Goal: Task Accomplishment & Management: Manage account settings

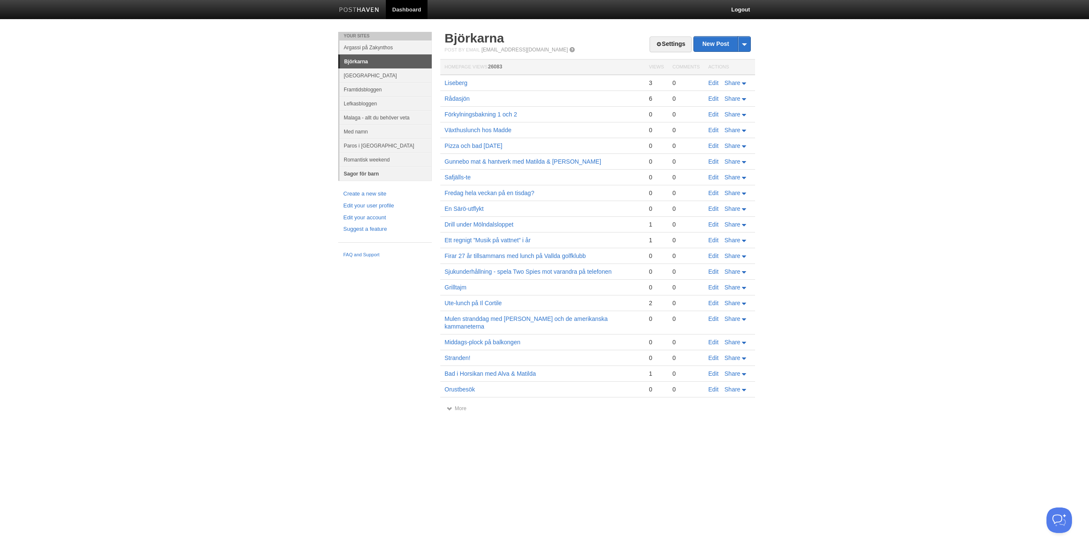
click at [370, 170] on link "Sagor för barn" at bounding box center [385, 174] width 92 height 14
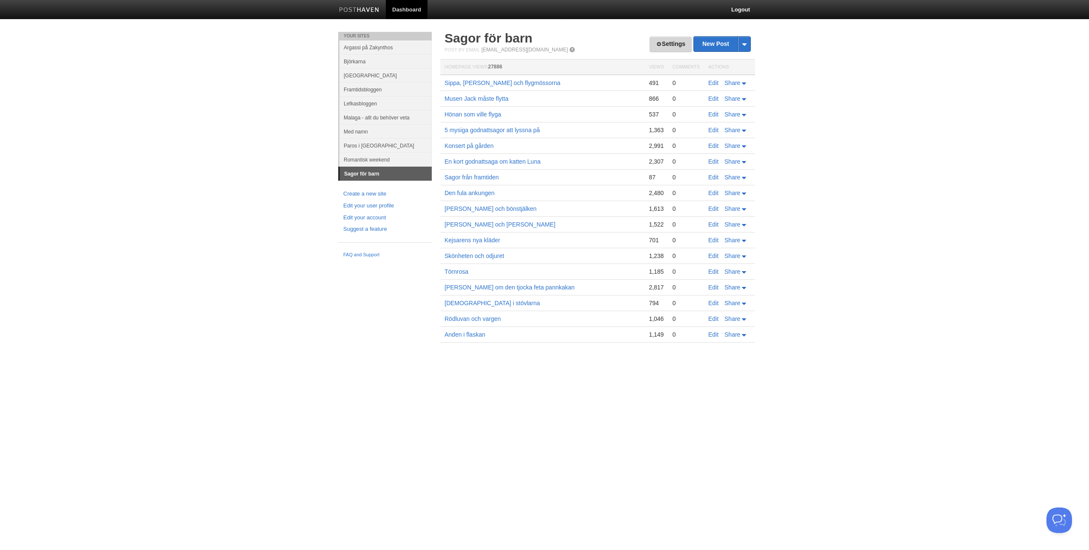
click at [669, 40] on link "Settings" at bounding box center [670, 45] width 42 height 16
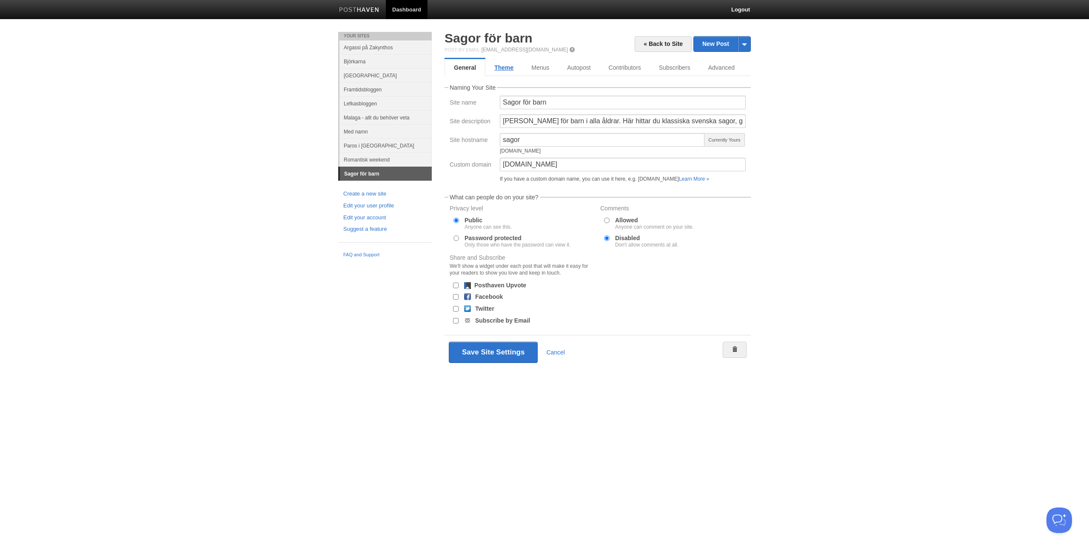
click at [505, 65] on link "Theme" at bounding box center [503, 67] width 37 height 17
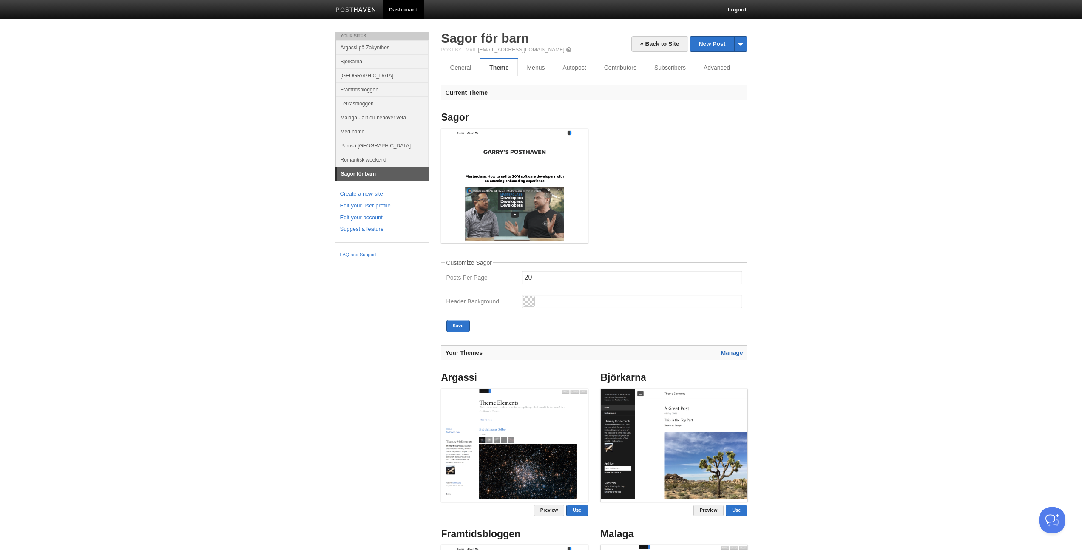
click at [723, 350] on link "Manage" at bounding box center [732, 353] width 22 height 7
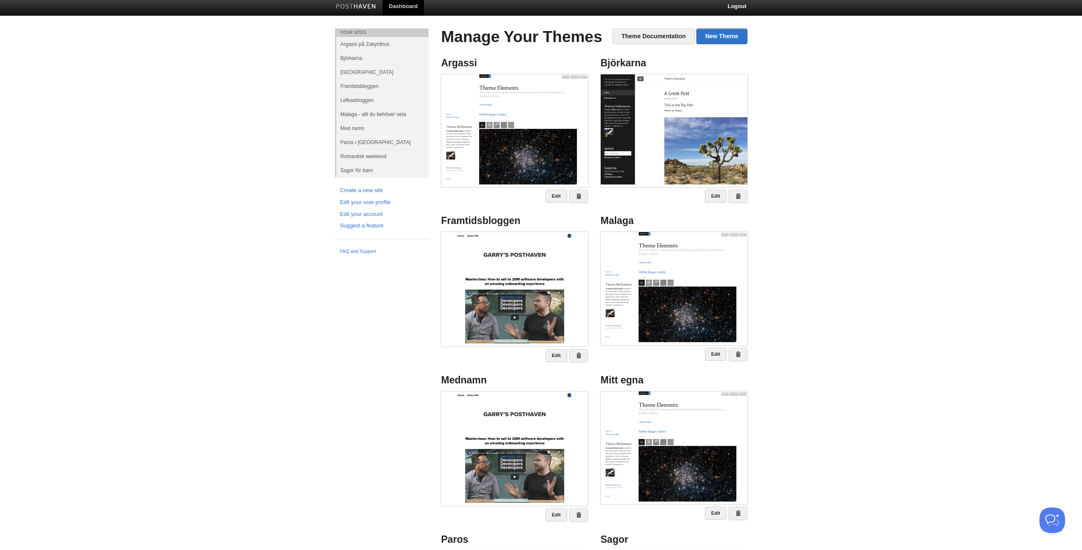
scroll to position [276, 0]
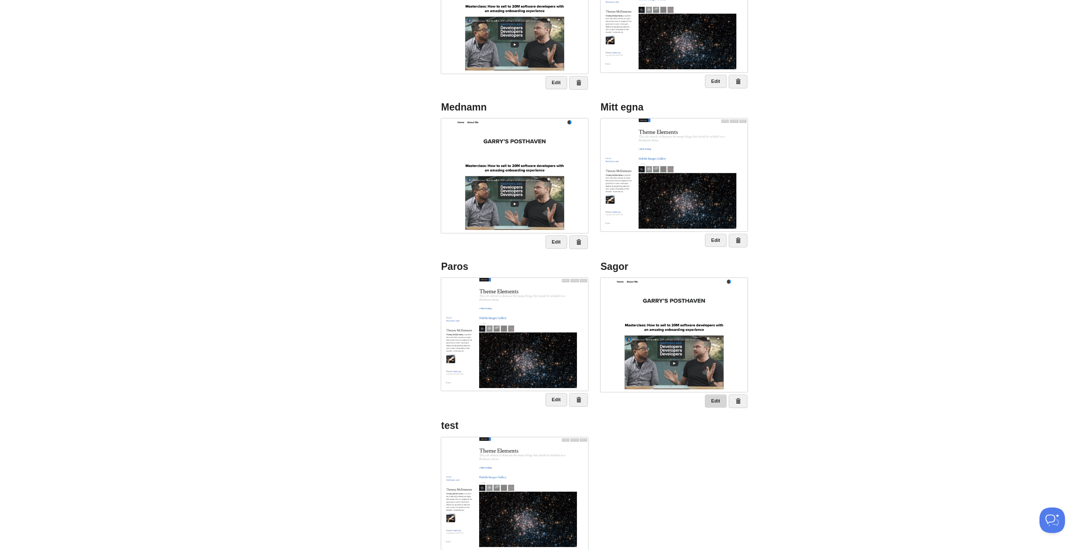
click at [716, 401] on link "Edit" at bounding box center [716, 401] width 22 height 13
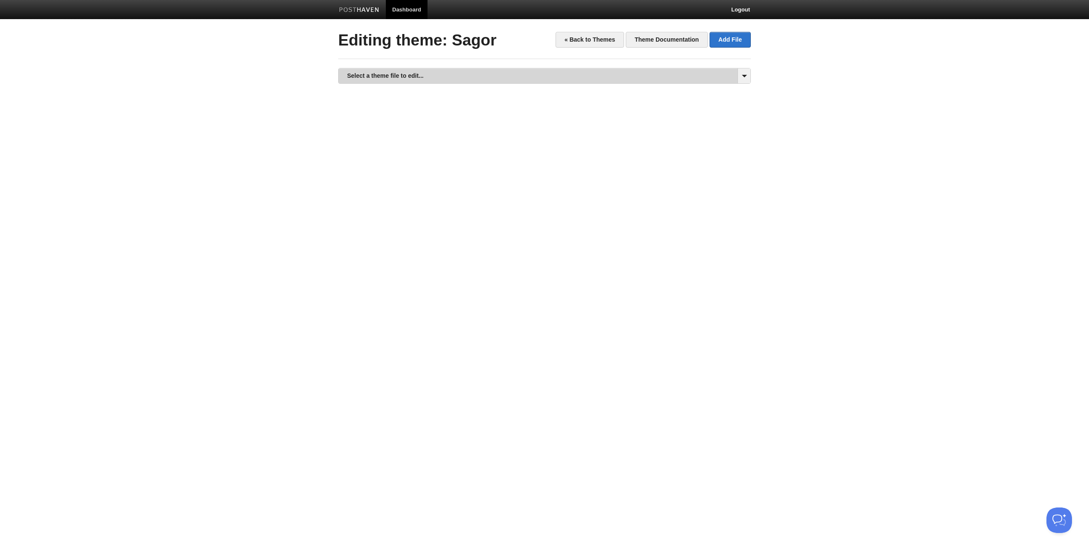
click at [356, 78] on link "Select a theme file to edit..." at bounding box center [545, 75] width 412 height 15
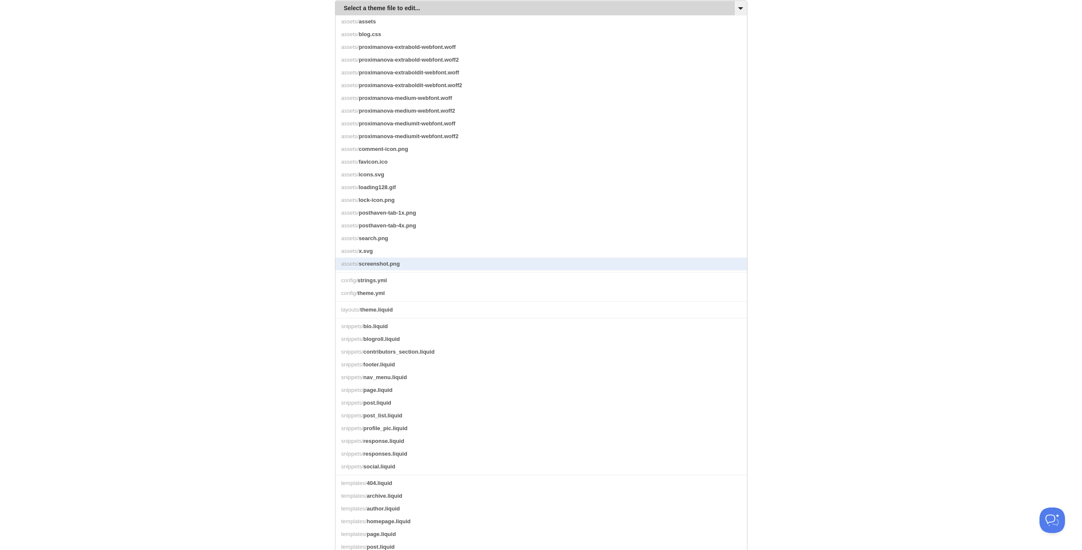
scroll to position [115, 0]
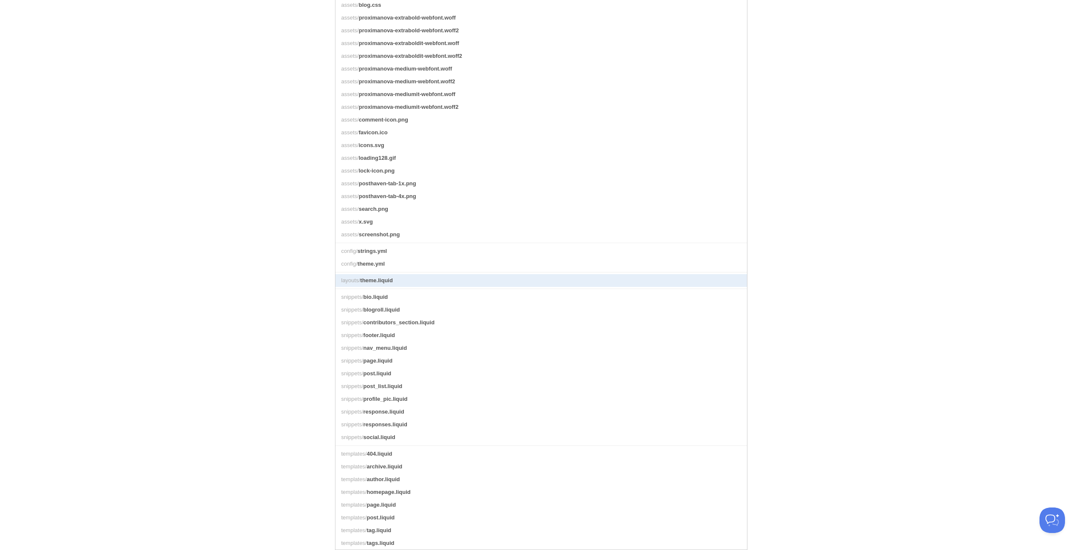
click at [377, 277] on span "theme.liquid" at bounding box center [376, 280] width 33 height 6
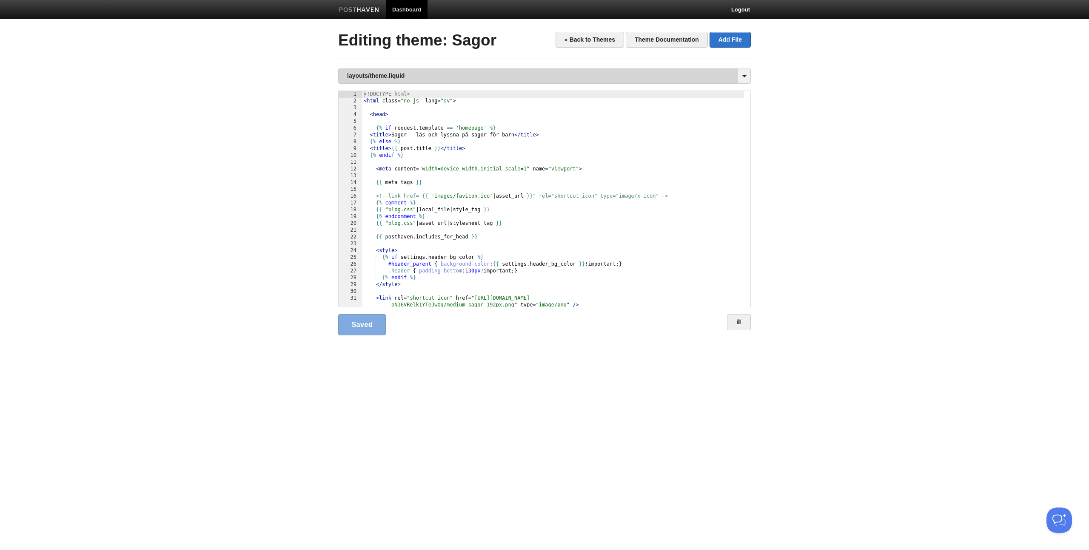
click at [401, 78] on link "layouts/theme.liquid" at bounding box center [545, 75] width 412 height 15
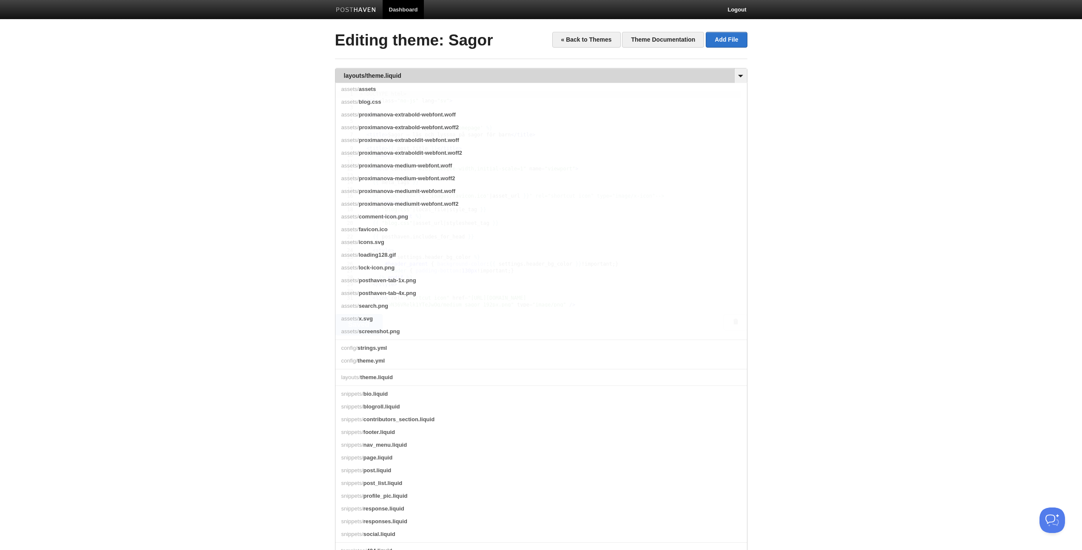
click at [401, 78] on link "layouts/theme.liquid" at bounding box center [542, 75] width 412 height 15
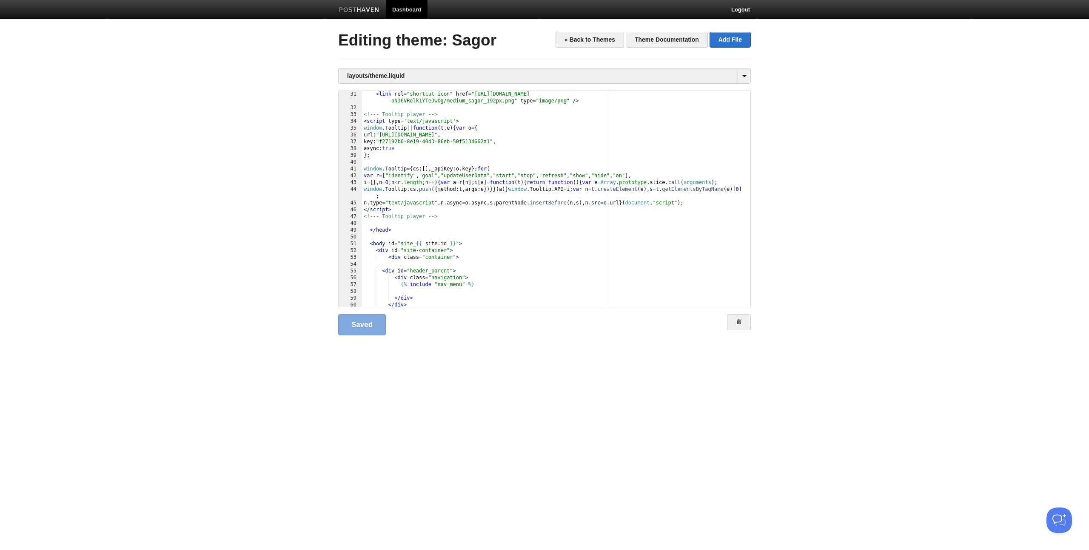
scroll to position [0, 0]
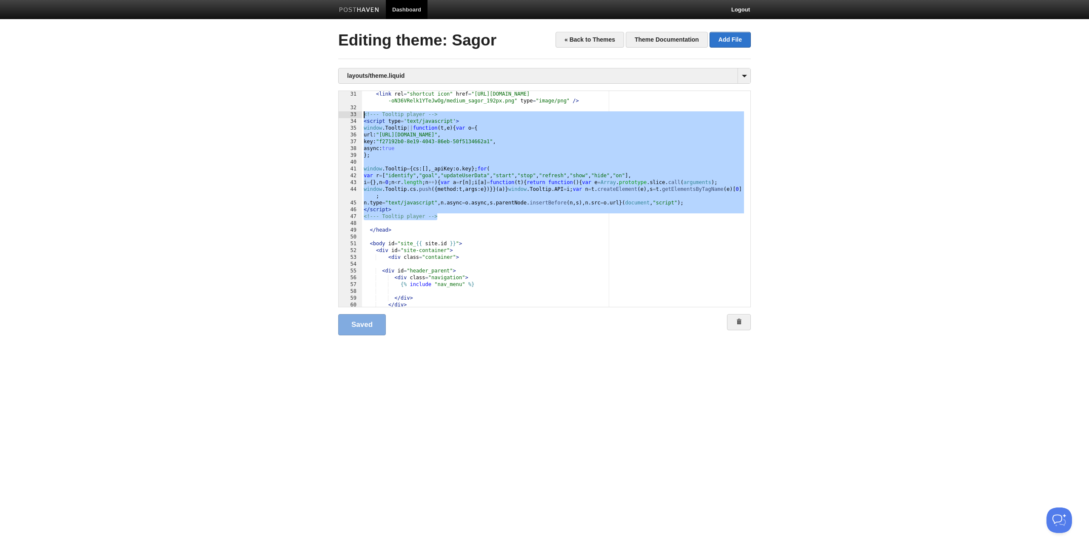
drag, startPoint x: 452, startPoint y: 217, endPoint x: 307, endPoint y: 114, distance: 178.3
click at [307, 114] on body "Dashboard Logout Your Sites Argassi på [GEOGRAPHIC_DATA] Björkarna [GEOGRAPHIC_…" at bounding box center [544, 181] width 1089 height 363
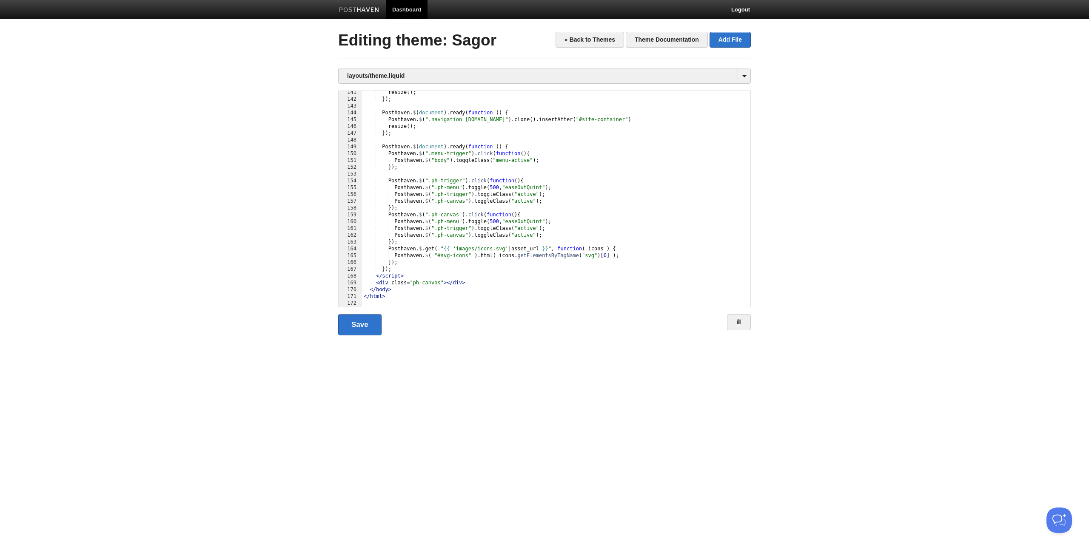
scroll to position [1186, 0]
click at [495, 284] on div "resize ( ) ; }) ; Posthaven . $ ( document ) . ready ( function ( ) { Posthaven…" at bounding box center [553, 204] width 382 height 230
type textarea ""
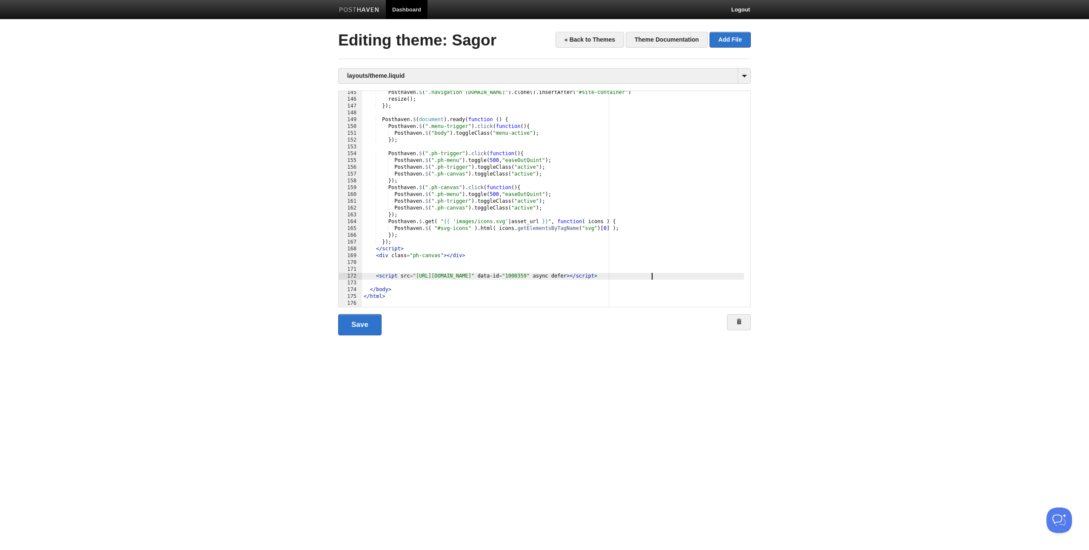
scroll to position [1213, 0]
click at [364, 325] on link "Save" at bounding box center [359, 324] width 43 height 21
